Goal: Task Accomplishment & Management: Manage account settings

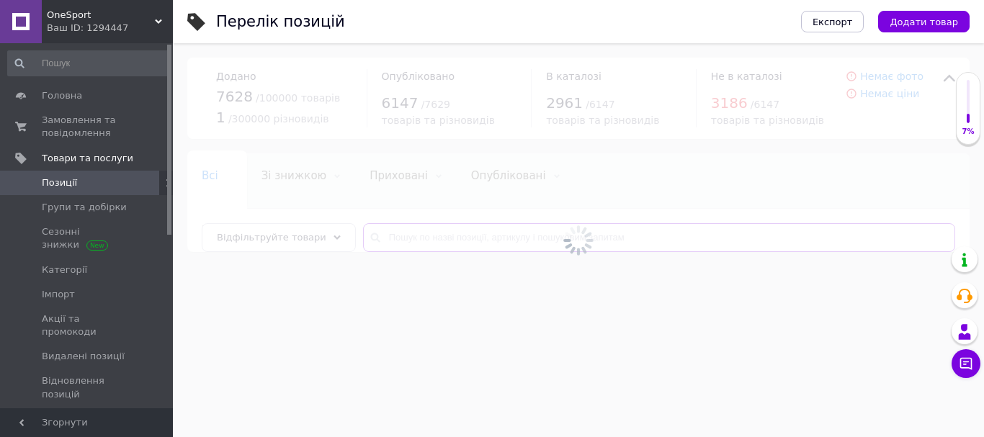
click at [450, 237] on input "text" at bounding box center [659, 237] width 592 height 29
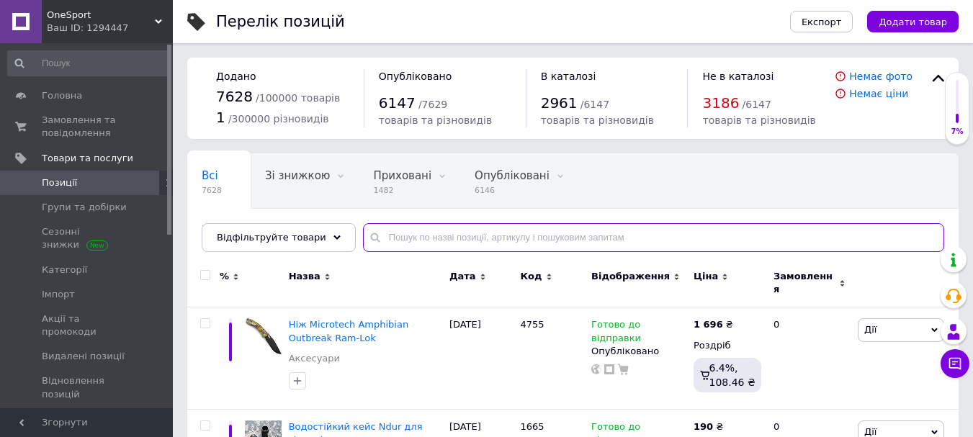
paste input "2561"
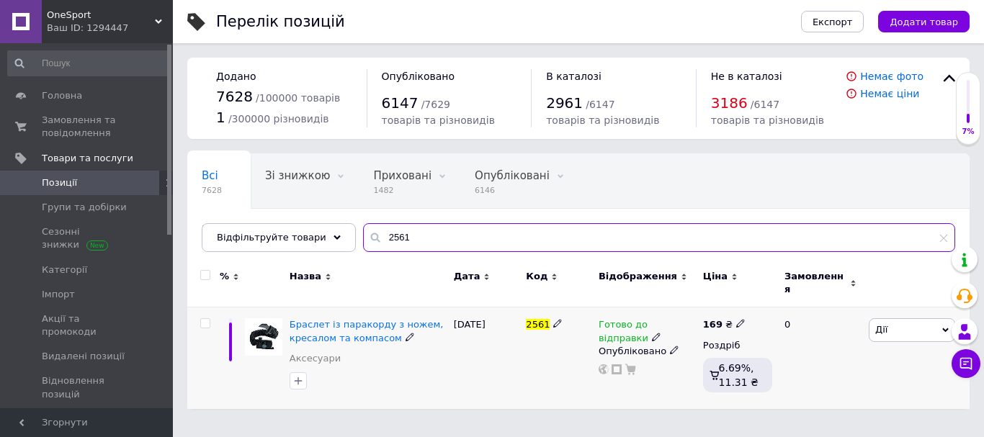
type input "2561"
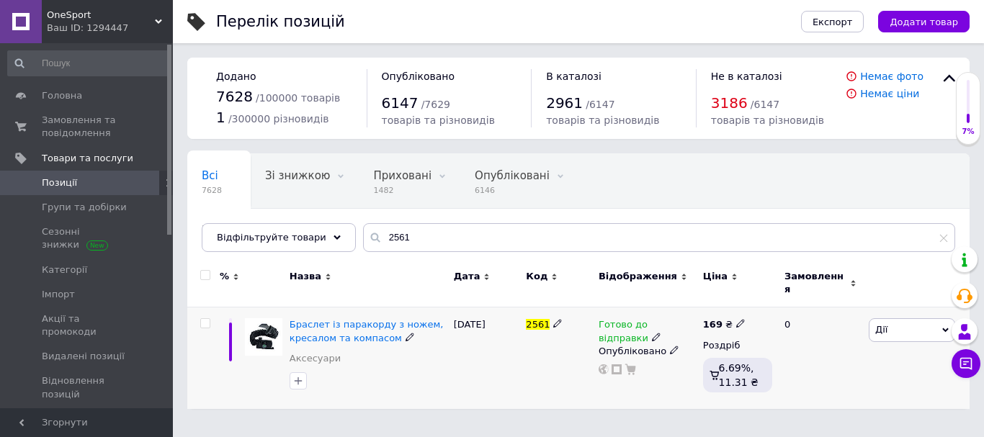
click at [652, 333] on icon at bounding box center [656, 337] width 9 height 9
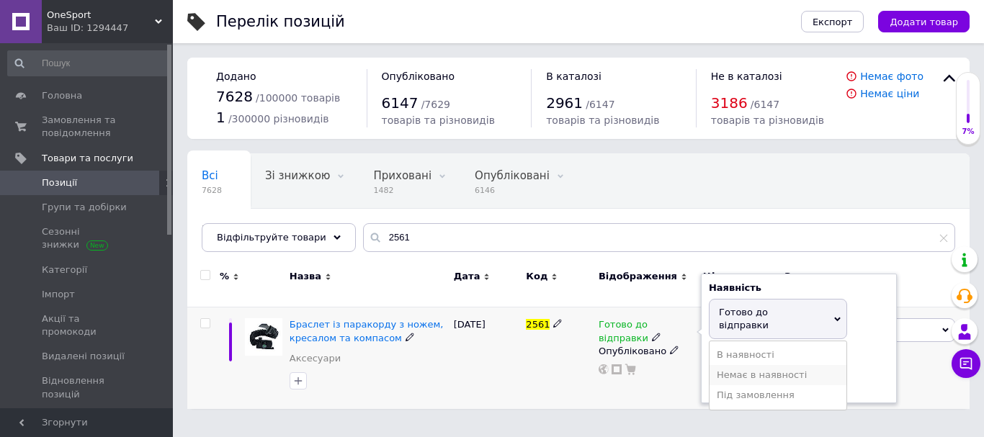
click at [728, 365] on li "Немає в наявності" at bounding box center [778, 375] width 137 height 20
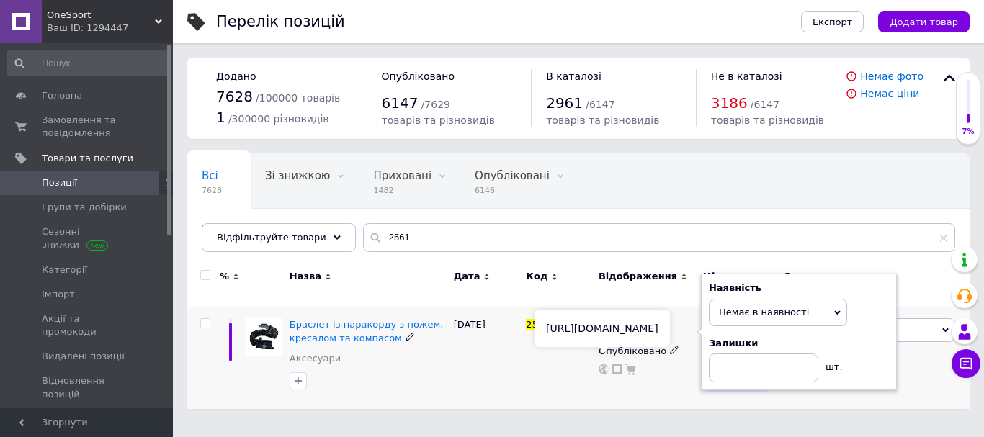
click at [547, 360] on div "2561" at bounding box center [558, 359] width 73 height 102
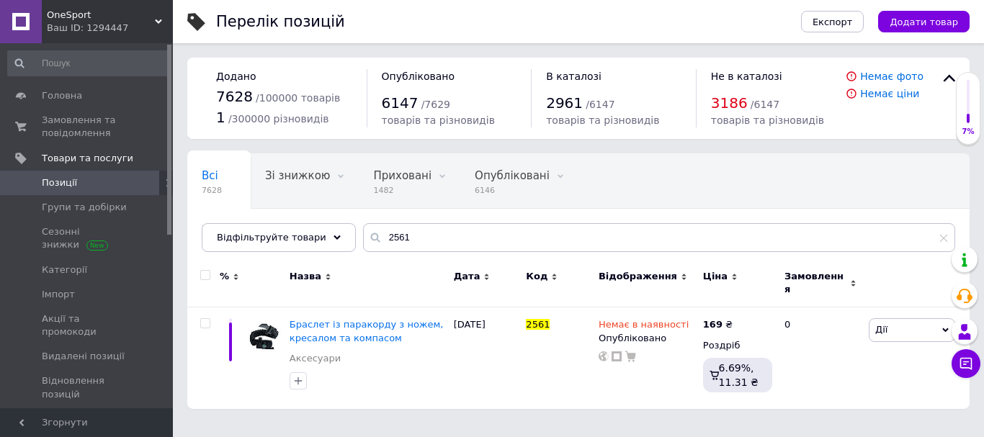
click at [120, 6] on div "OneSport Ваш ID: 1294447" at bounding box center [107, 21] width 131 height 43
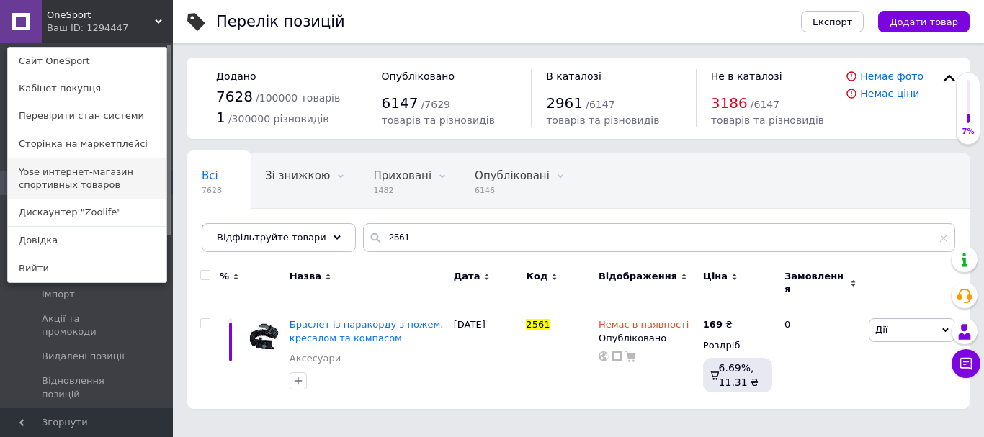
click at [102, 189] on link "Yose интернет-магазин спортивных товаров" at bounding box center [87, 178] width 158 height 40
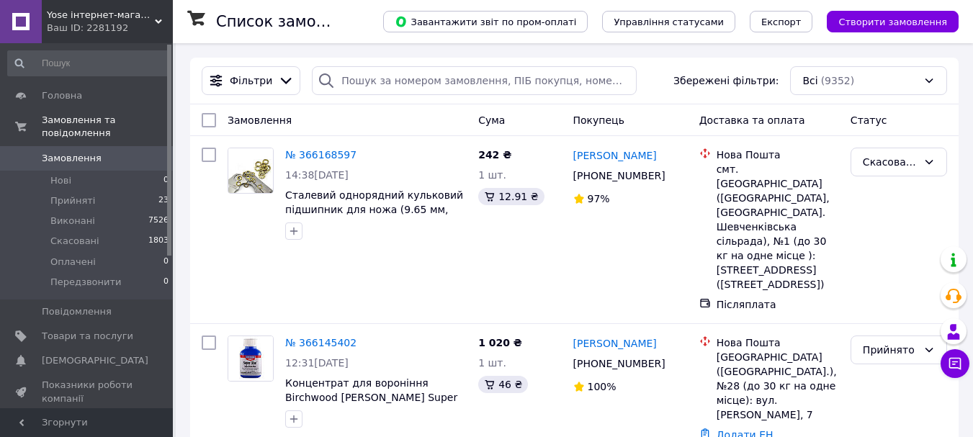
click at [55, 174] on span "Нові" at bounding box center [60, 180] width 21 height 13
click at [110, 14] on span "Yose інтернет-магазин спортивних товарів" at bounding box center [101, 15] width 108 height 13
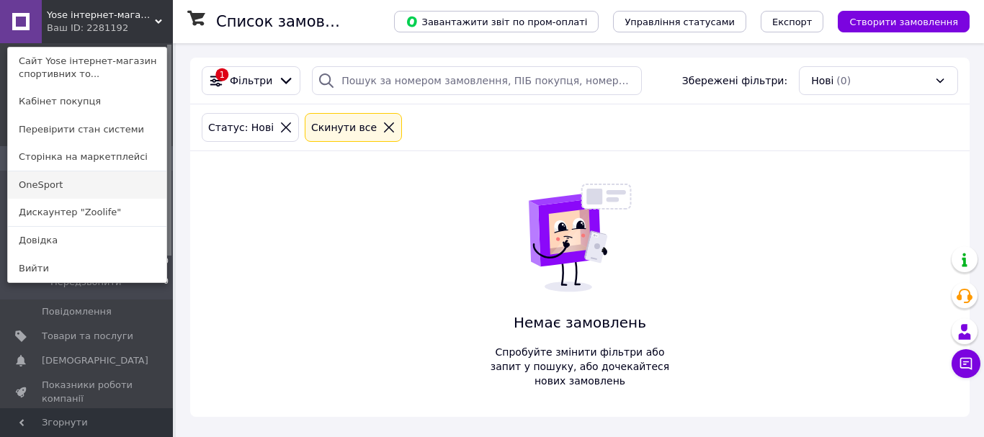
click at [66, 183] on link "OneSport" at bounding box center [87, 184] width 158 height 27
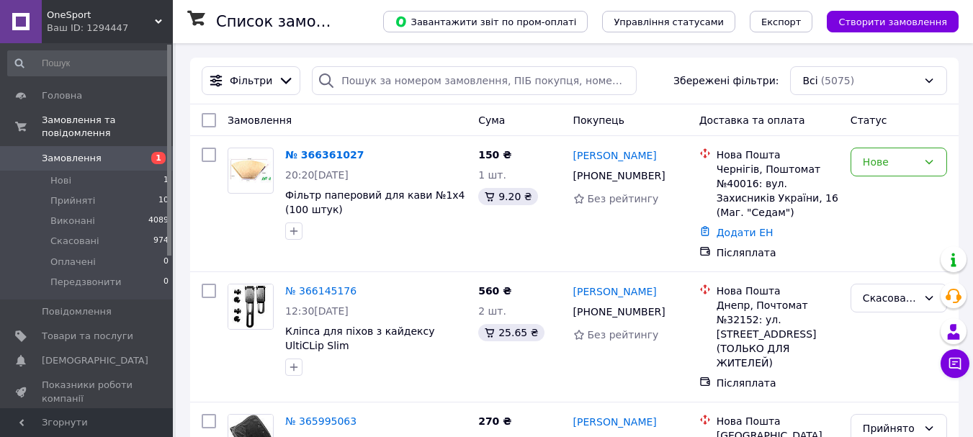
click at [120, 18] on span "OneSport" at bounding box center [101, 15] width 108 height 13
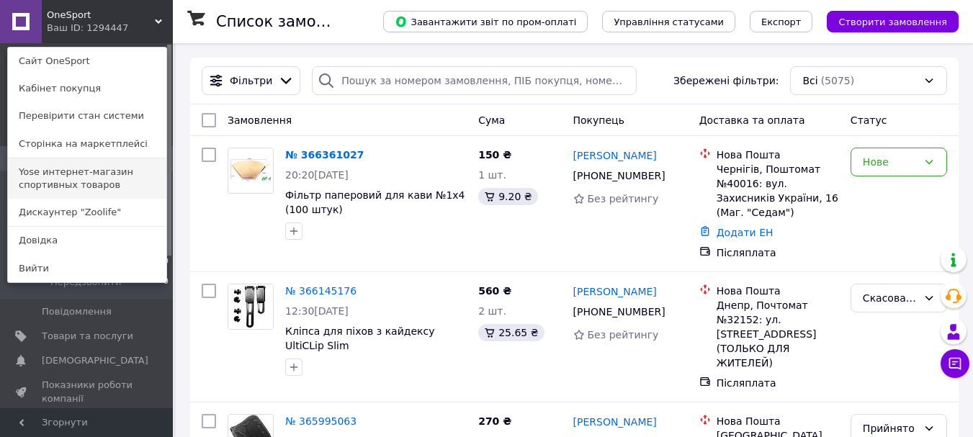
click at [112, 173] on link "Yose интернет-магазин спортивных товаров" at bounding box center [87, 178] width 158 height 40
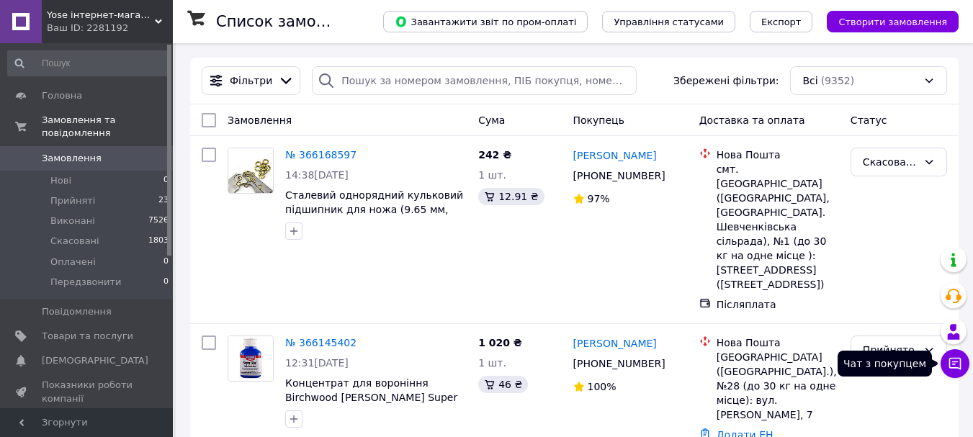
click at [962, 365] on icon at bounding box center [955, 364] width 14 height 14
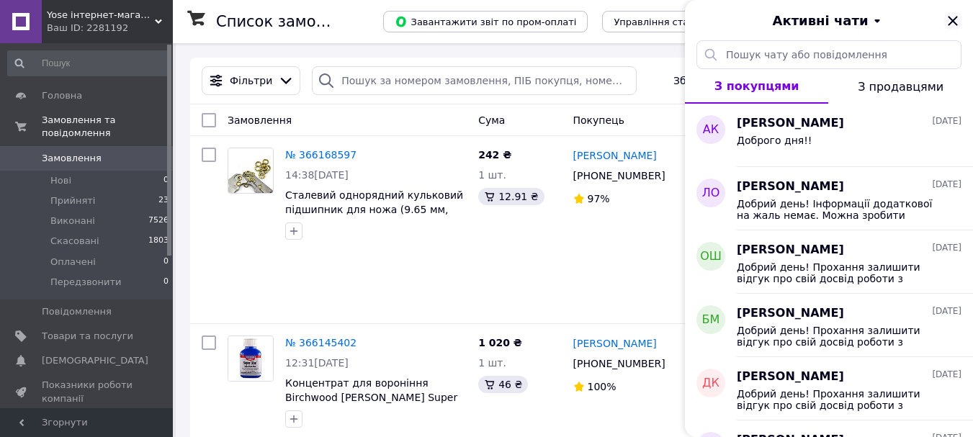
click at [952, 17] on icon "Закрити" at bounding box center [953, 20] width 17 height 17
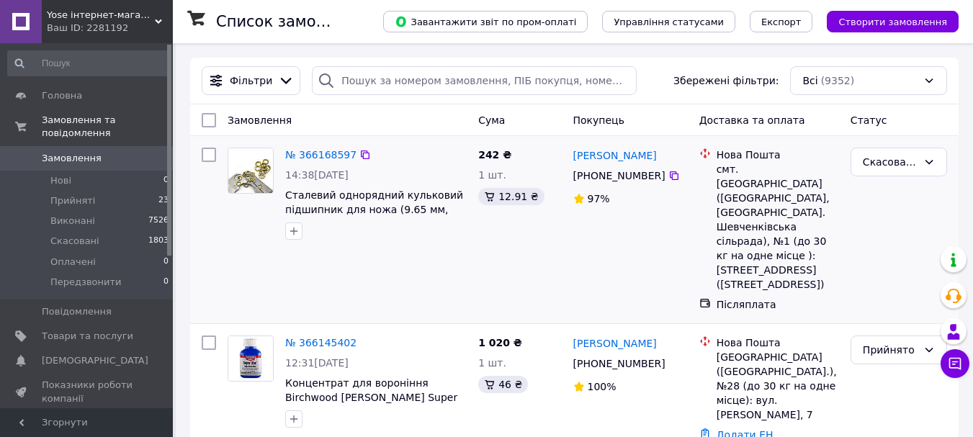
click at [888, 231] on div "Скасовано" at bounding box center [899, 230] width 108 height 176
click at [103, 330] on span "Товари та послуги" at bounding box center [87, 336] width 91 height 13
